Goal: Book appointment/travel/reservation

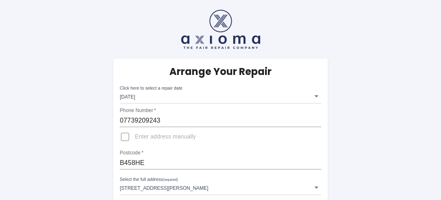
scroll to position [390, 0]
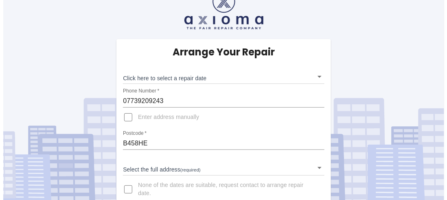
scroll to position [31, 0]
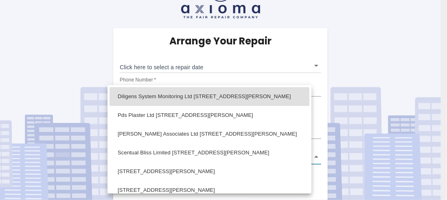
click at [316, 158] on body "Arrange Your Repair Click here to select a repair date ​ Phone Number   * 07739…" at bounding box center [223, 84] width 447 height 231
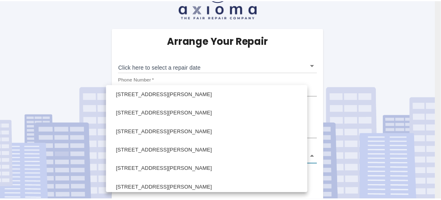
scroll to position [757, 0]
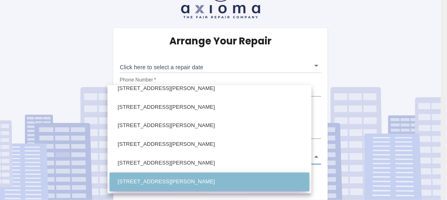
click at [233, 181] on li "[STREET_ADDRESS][PERSON_NAME]" at bounding box center [209, 181] width 200 height 19
type input "[STREET_ADDRESS][PERSON_NAME]"
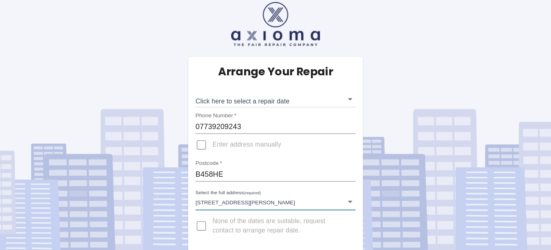
scroll to position [0, 0]
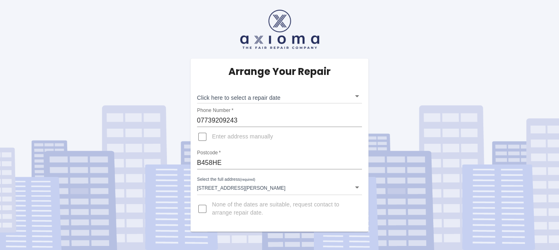
drag, startPoint x: 436, startPoint y: 3, endPoint x: 389, endPoint y: 162, distance: 166.0
click at [389, 162] on div "Arrange Your Repair Click here to select a repair date ​ Phone Number   * 07739…" at bounding box center [279, 115] width 571 height 231
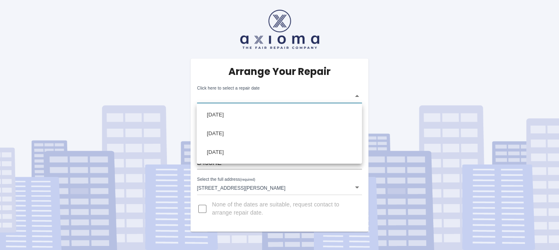
click at [355, 95] on body "Arrange Your Repair Click here to select a repair date ​ Phone Number   * 07739…" at bounding box center [279, 125] width 559 height 250
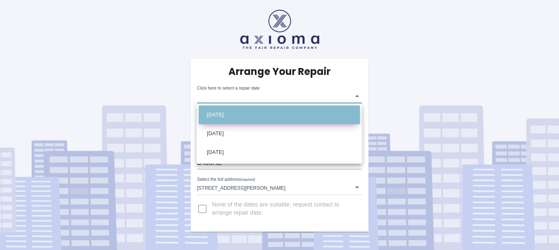
click at [251, 118] on li "Thu Oct 16 2025" at bounding box center [279, 114] width 161 height 19
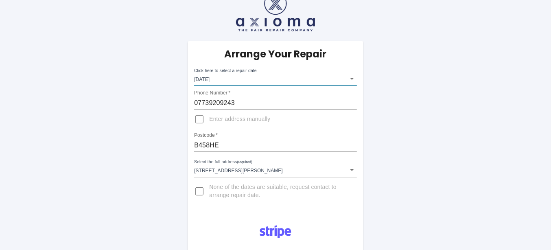
scroll to position [15, 0]
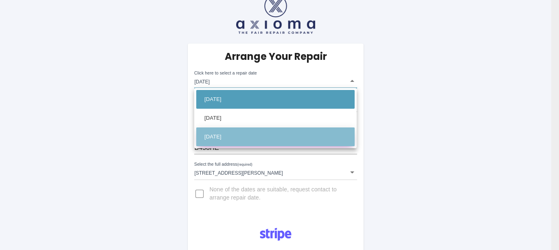
click at [238, 138] on li "[DATE]" at bounding box center [275, 136] width 158 height 19
type input "[DATE]T00:00:00.000Z"
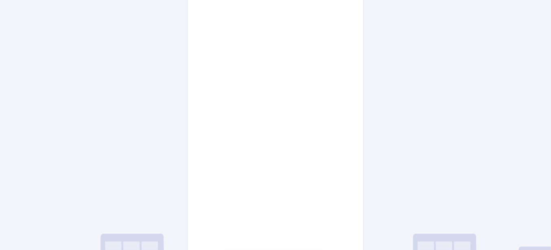
scroll to position [409, 0]
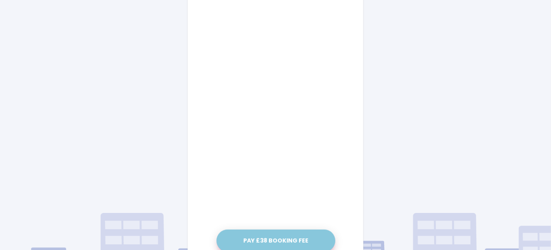
click at [274, 199] on button "Pay £38 Booking Fee" at bounding box center [275, 240] width 119 height 22
